Goal: Information Seeking & Learning: Learn about a topic

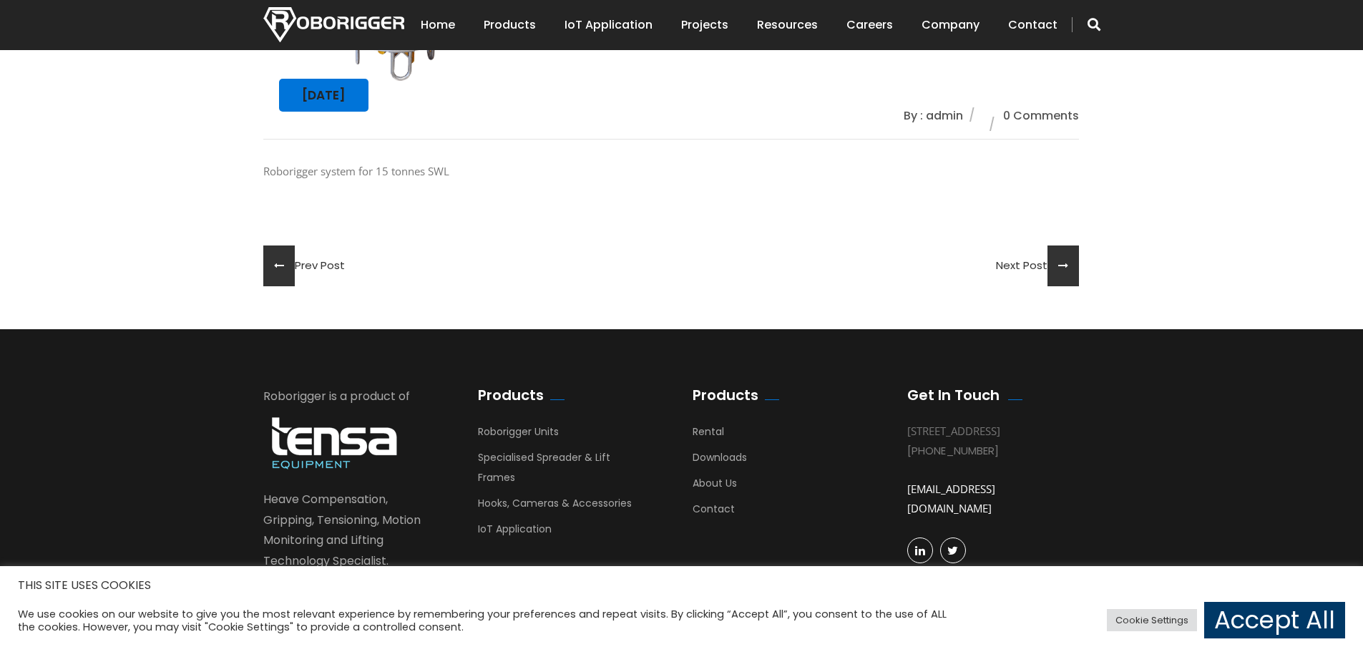
scroll to position [572, 0]
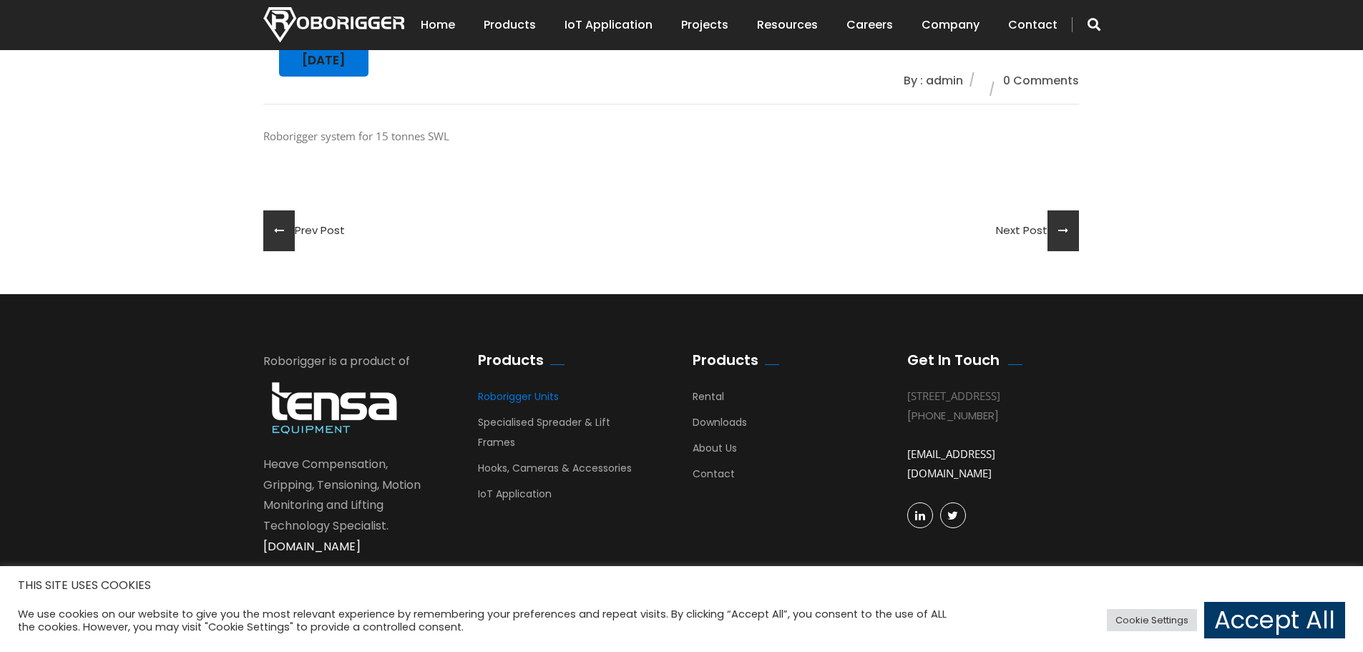
click at [514, 393] on link "Roborigger Units" at bounding box center [518, 399] width 81 height 21
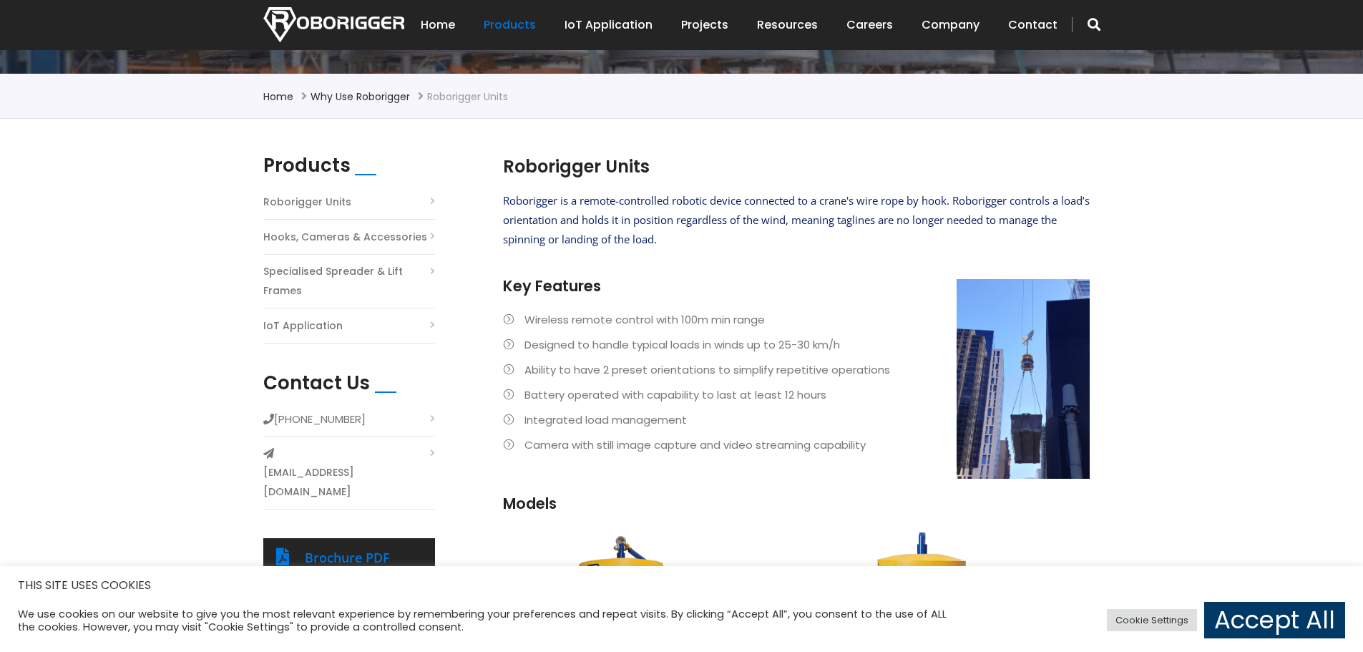
scroll to position [286, 0]
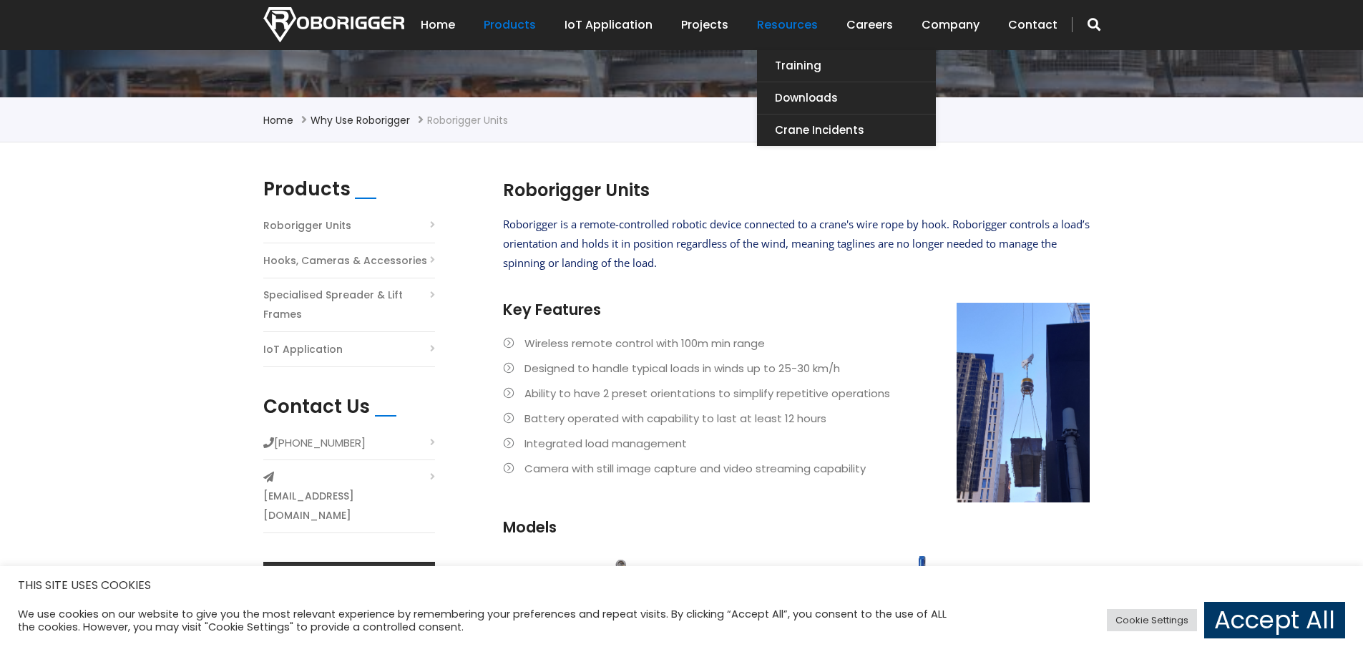
click at [798, 26] on link "Resources" at bounding box center [787, 25] width 61 height 44
click at [796, 76] on link "Training" at bounding box center [846, 65] width 179 height 31
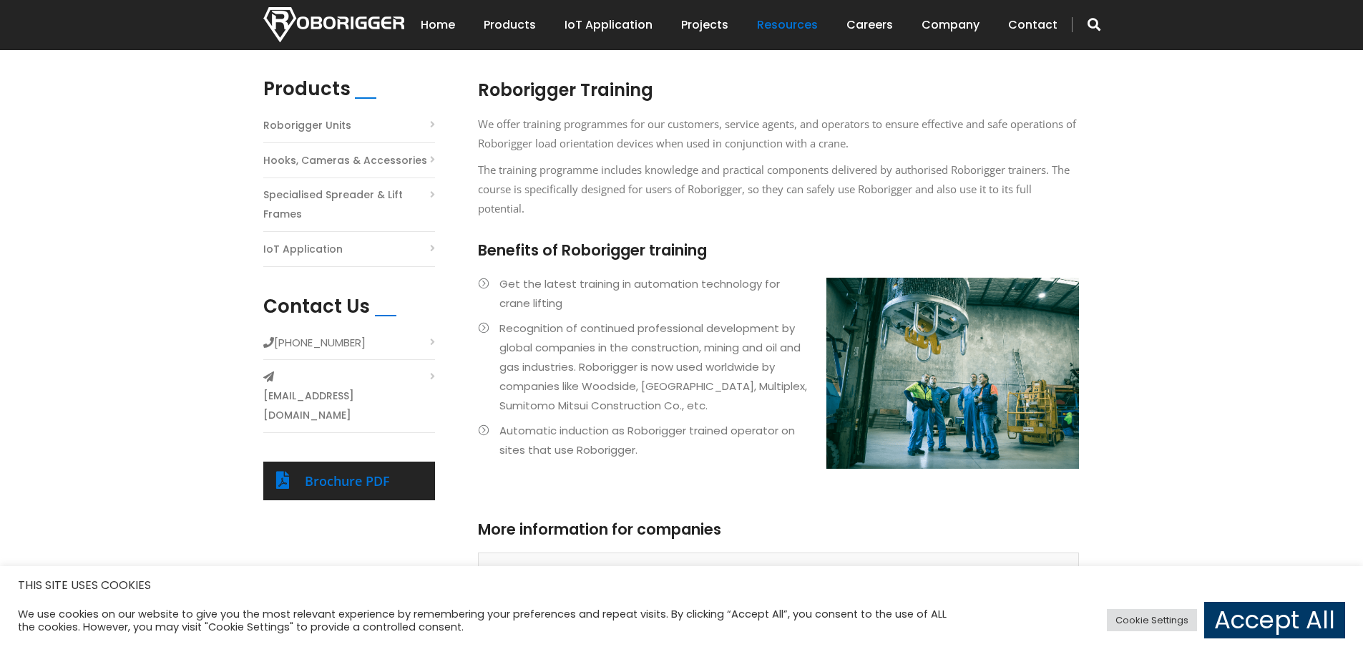
scroll to position [429, 0]
